Goal: Task Accomplishment & Management: Use online tool/utility

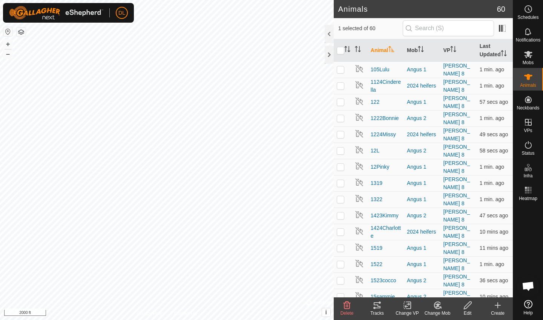
click at [374, 306] on icon at bounding box center [376, 304] width 9 height 9
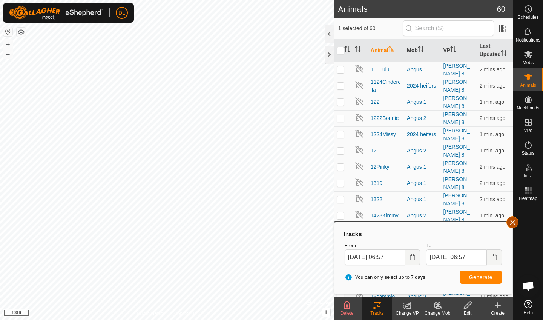
click at [513, 223] on button "button" at bounding box center [512, 222] width 12 height 12
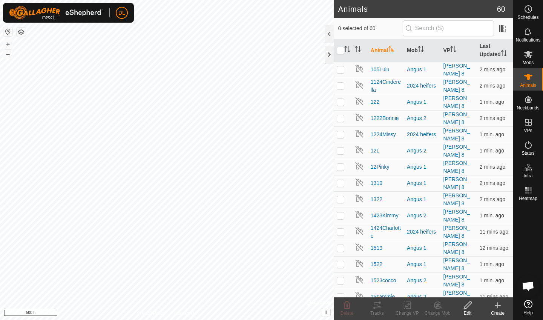
checkbox input "false"
click at [375, 308] on icon at bounding box center [377, 305] width 7 height 6
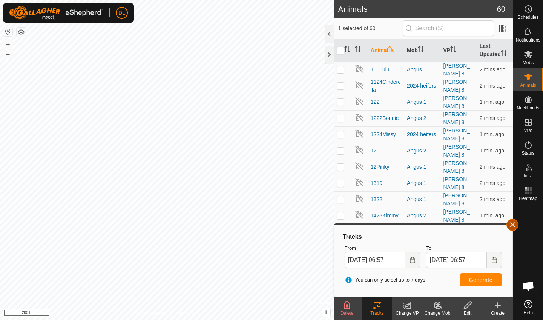
click at [512, 224] on button "button" at bounding box center [512, 225] width 12 height 12
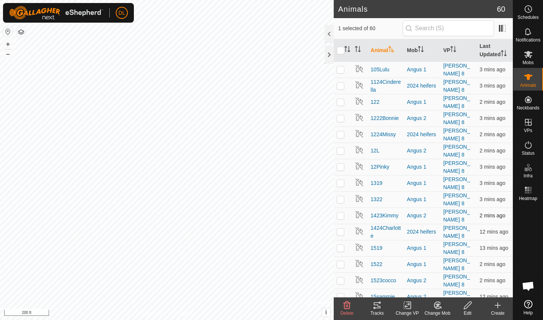
checkbox input "false"
checkbox input "true"
click at [376, 306] on icon at bounding box center [376, 304] width 9 height 9
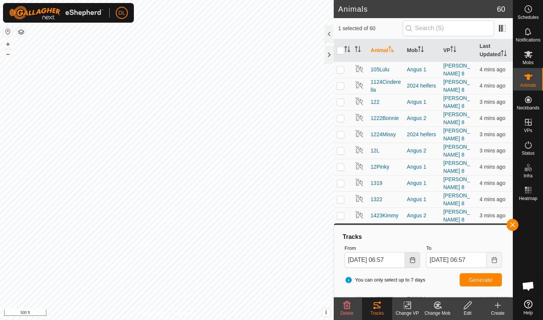
click at [415, 262] on icon "Choose Date" at bounding box center [412, 260] width 6 height 6
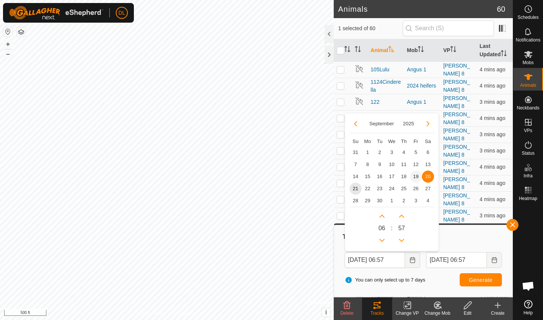
click at [415, 177] on span "19" at bounding box center [416, 176] width 12 height 12
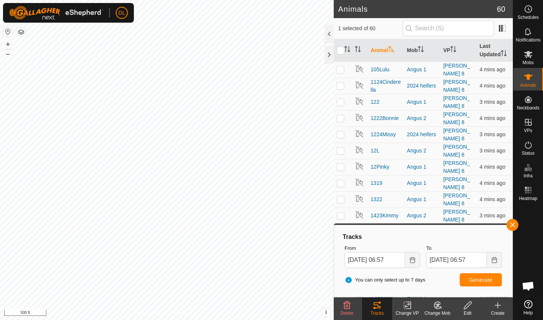
click at [473, 277] on span "Generate" at bounding box center [480, 280] width 23 height 6
click at [413, 256] on button "Choose Date" at bounding box center [412, 260] width 15 height 16
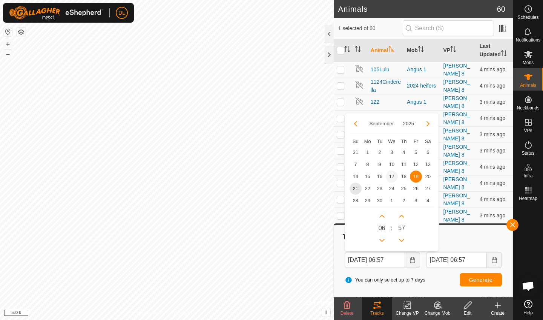
click at [392, 177] on span "17" at bounding box center [392, 176] width 12 height 12
type input "[DATE] 06:57"
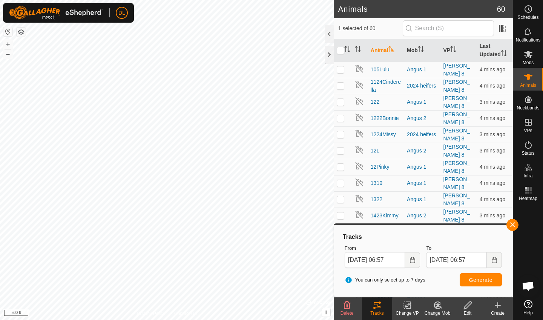
click at [481, 277] on span "Generate" at bounding box center [480, 280] width 23 height 6
click at [512, 224] on button "button" at bounding box center [512, 225] width 12 height 12
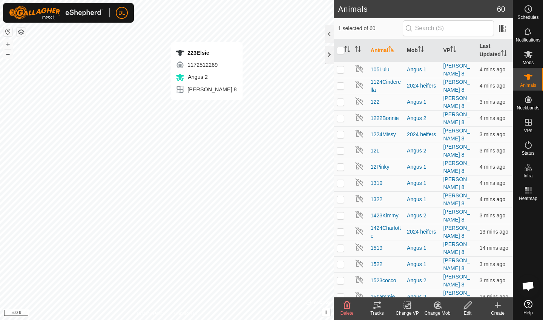
checkbox input "false"
checkbox input "true"
click at [376, 305] on icon at bounding box center [377, 305] width 7 height 6
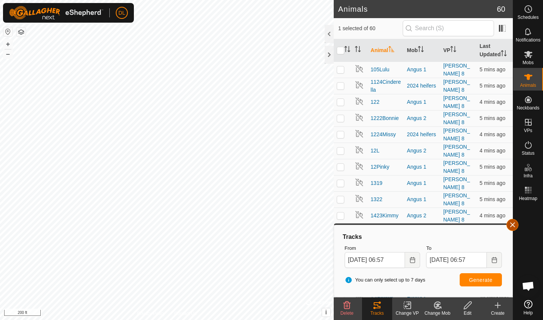
click at [514, 225] on button "button" at bounding box center [512, 225] width 12 height 12
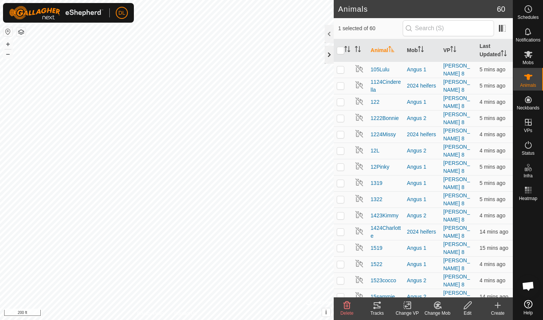
click at [329, 57] on div at bounding box center [329, 55] width 9 height 18
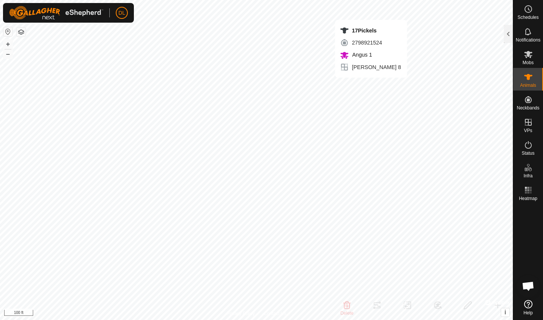
checkbox input "true"
checkbox input "false"
click at [509, 35] on div at bounding box center [508, 34] width 9 height 18
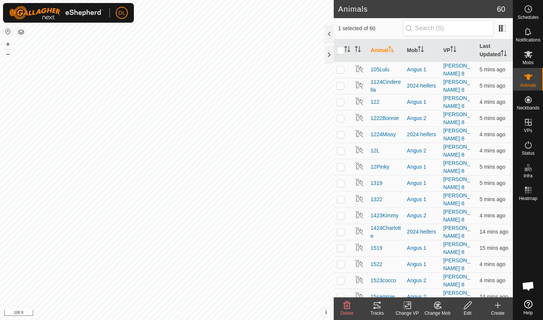
click at [377, 302] on icon at bounding box center [376, 304] width 9 height 9
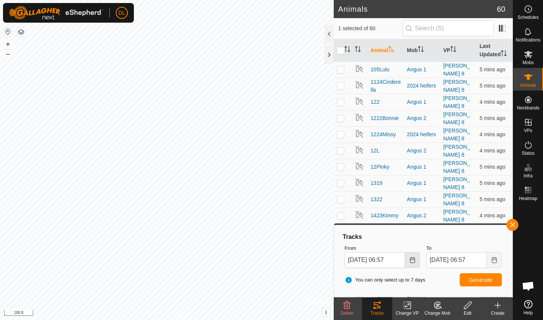
click at [418, 256] on button "Choose Date" at bounding box center [412, 260] width 15 height 16
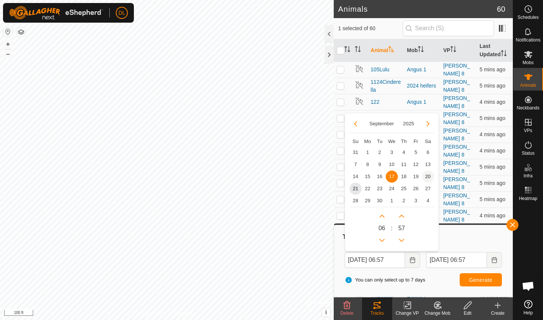
click at [426, 174] on span "20" at bounding box center [428, 176] width 12 height 12
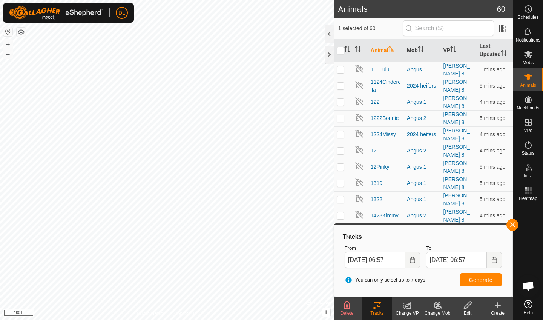
click at [473, 279] on span "Generate" at bounding box center [480, 280] width 23 height 6
click at [410, 262] on icon "Choose Date" at bounding box center [412, 260] width 6 height 6
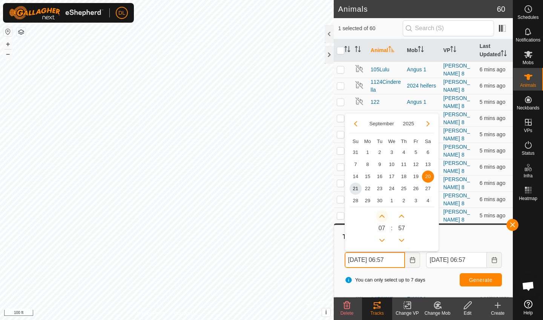
click at [383, 216] on button "Next Hour" at bounding box center [382, 216] width 12 height 12
click at [383, 217] on span "Next Hour" at bounding box center [383, 217] width 0 height 0
click at [383, 216] on button "Next Hour" at bounding box center [382, 216] width 12 height 12
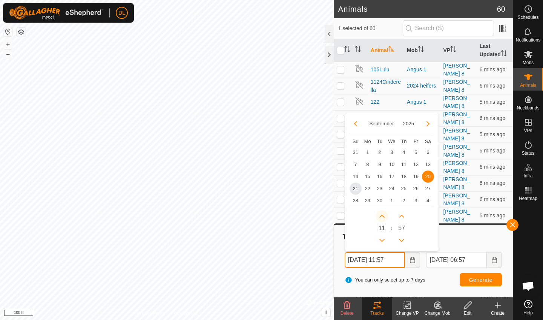
click at [383, 216] on button "Next Hour" at bounding box center [382, 216] width 12 height 12
click at [383, 217] on span "Next Hour" at bounding box center [383, 217] width 0 height 0
click at [383, 216] on button "Next Hour" at bounding box center [382, 216] width 12 height 12
click at [383, 216] on icon "Next Hour" at bounding box center [382, 216] width 6 height 6
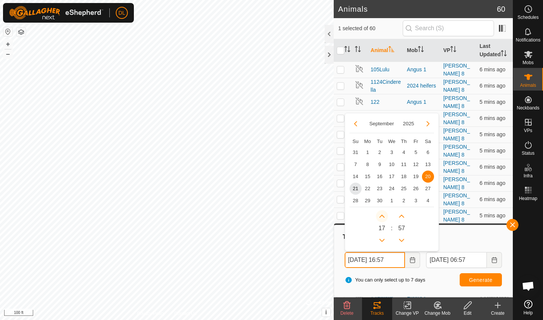
click at [383, 216] on icon "Next Hour" at bounding box center [382, 216] width 6 height 6
type input "[DATE] 18:57"
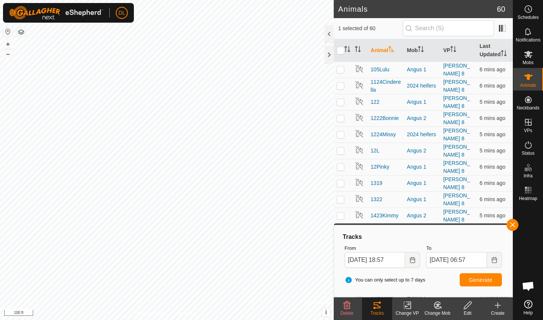
click at [477, 279] on span "Generate" at bounding box center [480, 280] width 23 height 6
click at [510, 225] on button "button" at bounding box center [512, 225] width 12 height 12
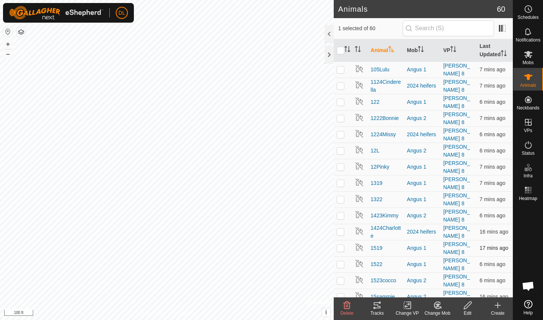
checkbox input "false"
click at [21, 31] on button "button" at bounding box center [21, 32] width 9 height 9
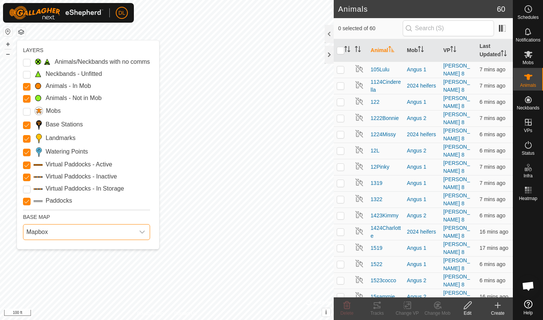
click at [56, 231] on span "Mapbox" at bounding box center [78, 231] width 111 height 15
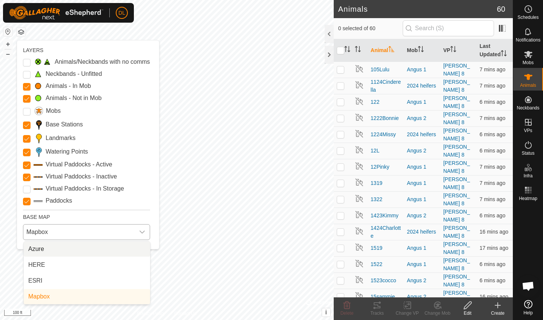
click at [49, 248] on li "Azure" at bounding box center [87, 248] width 126 height 15
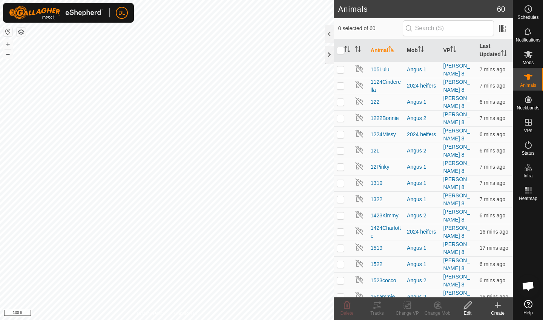
click at [22, 30] on button "button" at bounding box center [21, 32] width 9 height 9
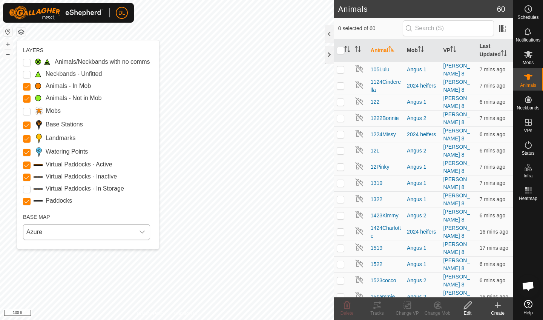
click at [51, 232] on span "Azure" at bounding box center [78, 231] width 111 height 15
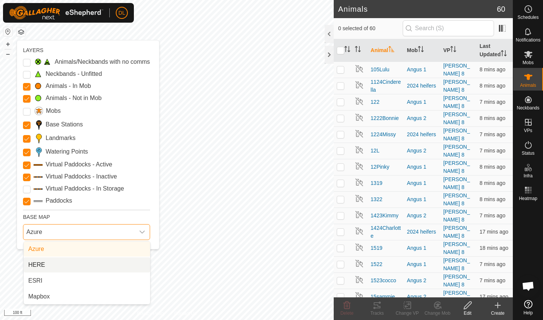
click at [47, 264] on li "HERE" at bounding box center [87, 264] width 126 height 15
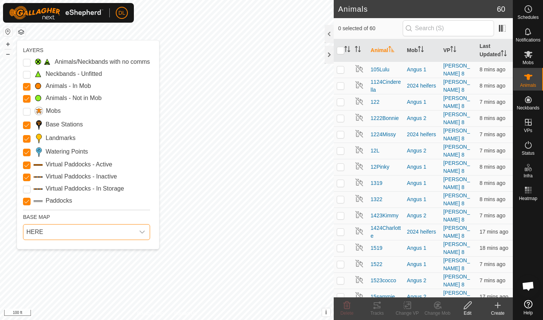
click at [22, 29] on button "button" at bounding box center [21, 32] width 9 height 9
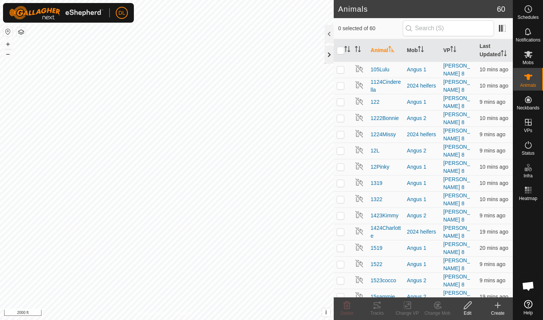
click at [329, 58] on div at bounding box center [329, 55] width 9 height 18
